Goal: Find specific page/section: Find specific page/section

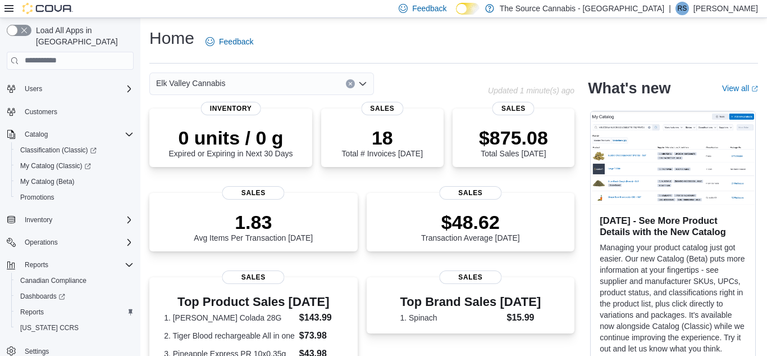
scroll to position [34, 0]
click at [71, 162] on span "My Catalog (Classic)" at bounding box center [55, 166] width 71 height 9
